Goal: Find specific page/section: Find specific page/section

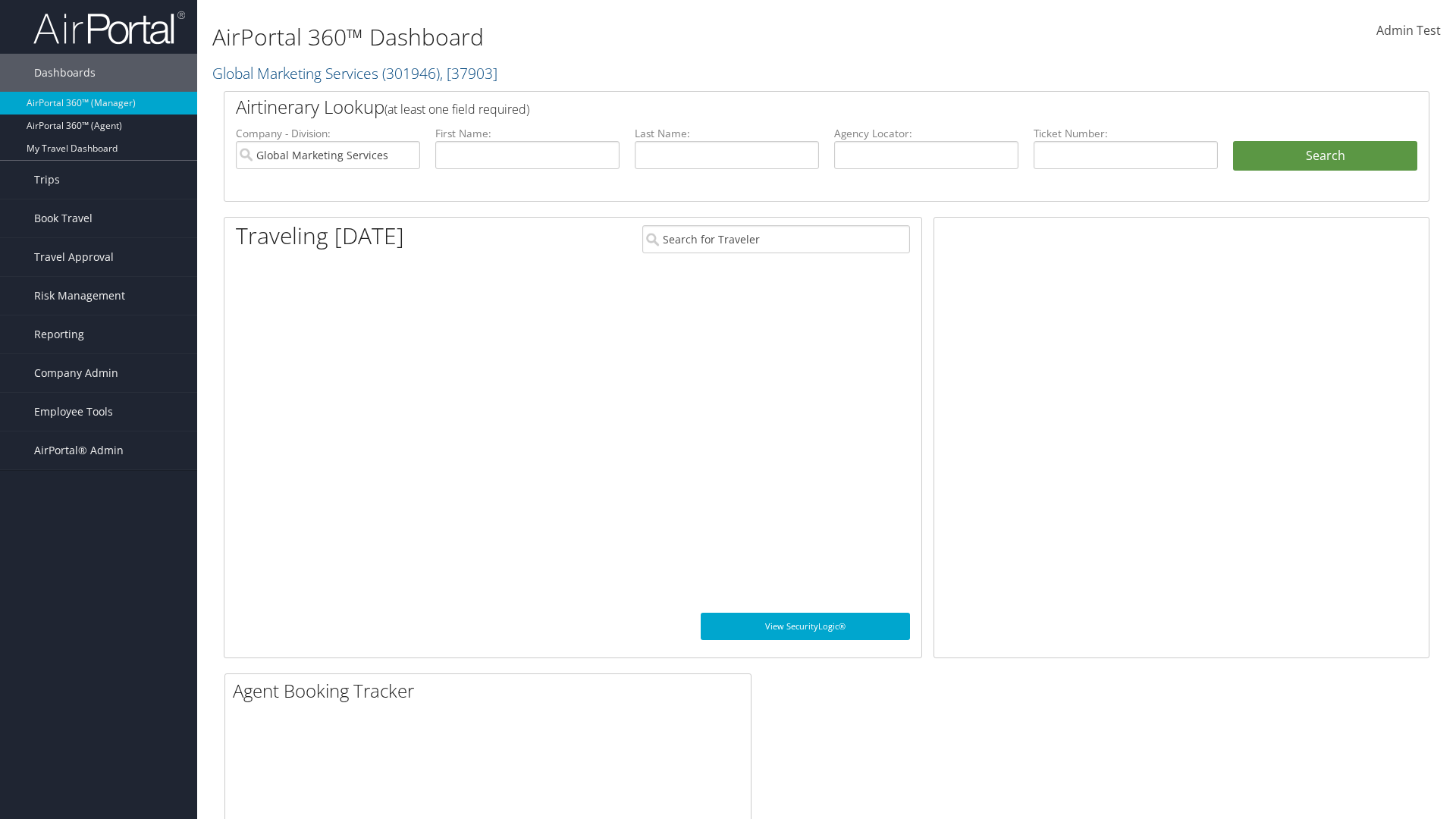
click at [98, 373] on span "Company Admin" at bounding box center [76, 373] width 84 height 38
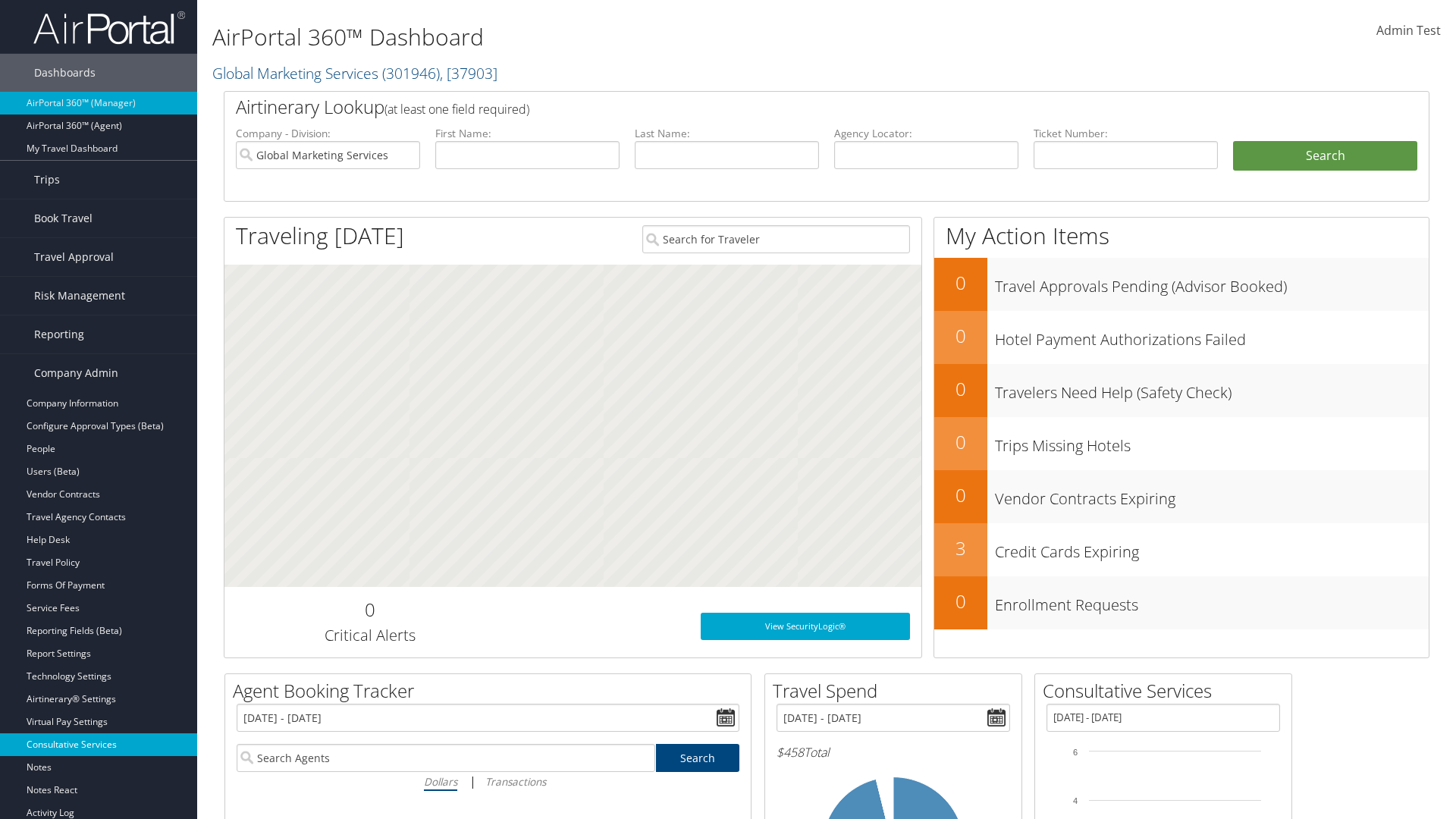
click at [98, 745] on link "Consultative Services" at bounding box center [98, 745] width 198 height 23
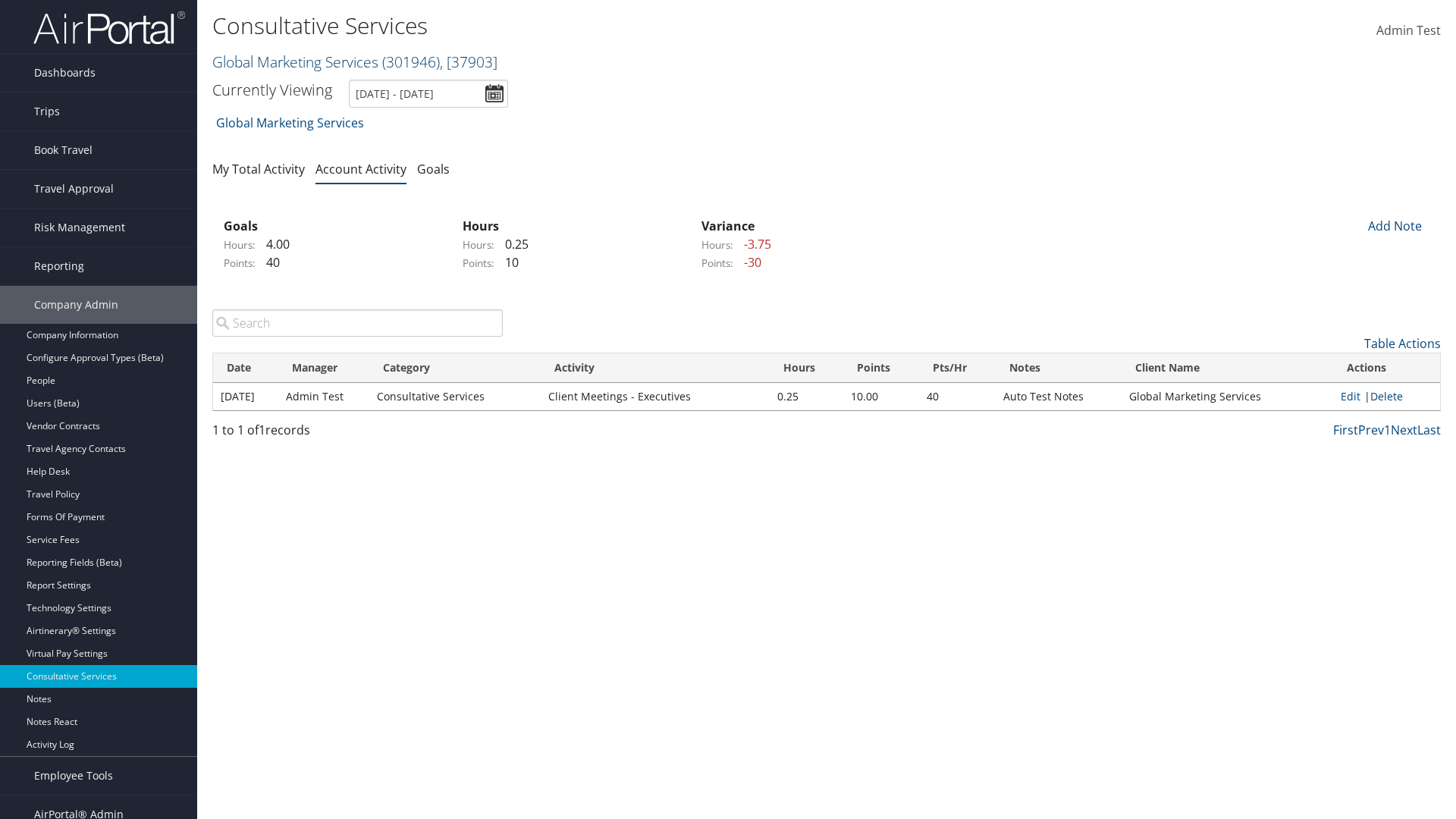
click at [293, 61] on link "Global Marketing Services ( 301946 ) , [ 37903 ]" at bounding box center [355, 61] width 285 height 20
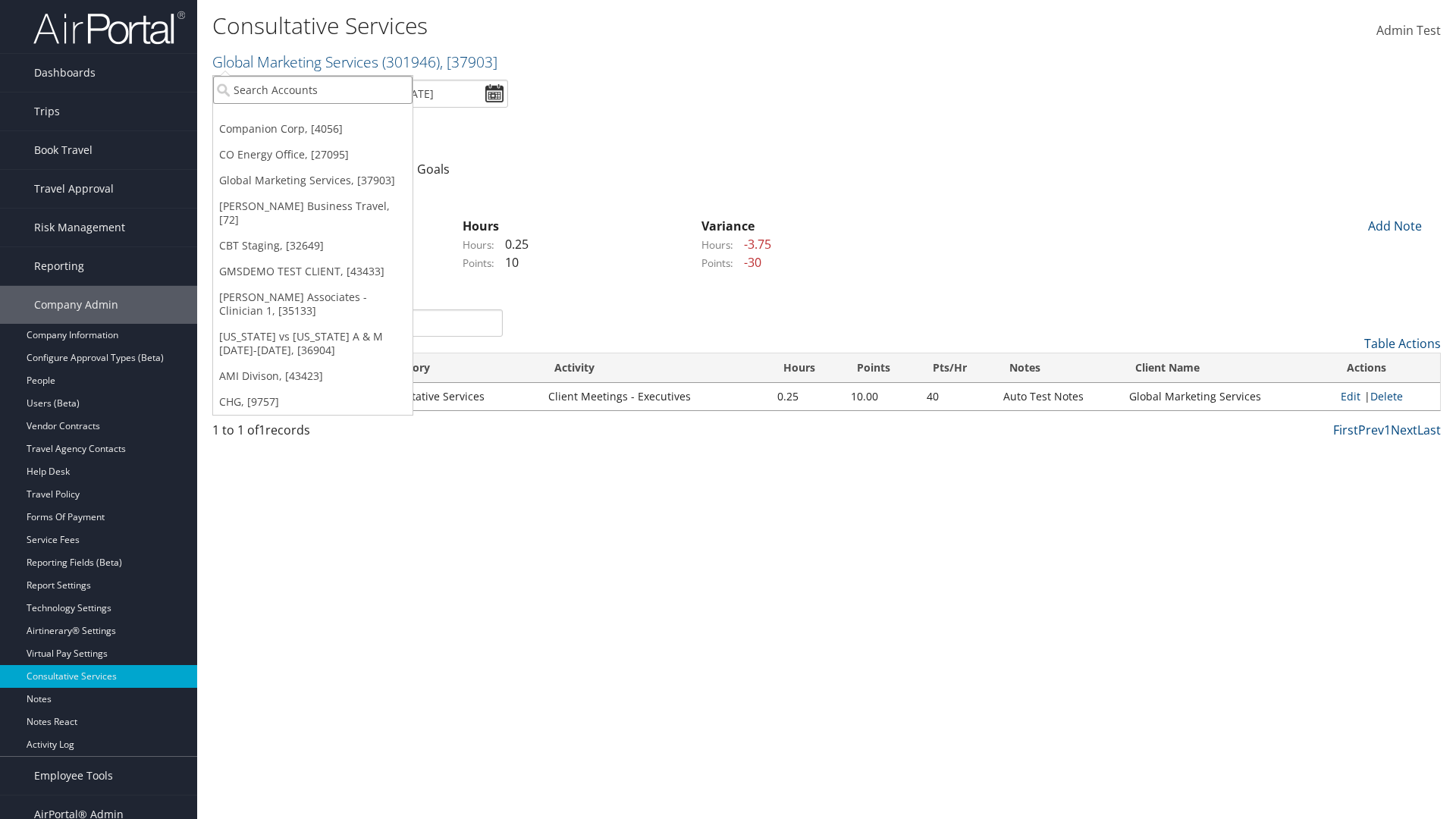
click at [313, 90] on input "search" at bounding box center [313, 90] width 199 height 28
type input "CBTSTG"
click at [313, 118] on div "CBT Staging (CBTSTG), [32649]" at bounding box center [313, 117] width 216 height 13
